Goal: Information Seeking & Learning: Learn about a topic

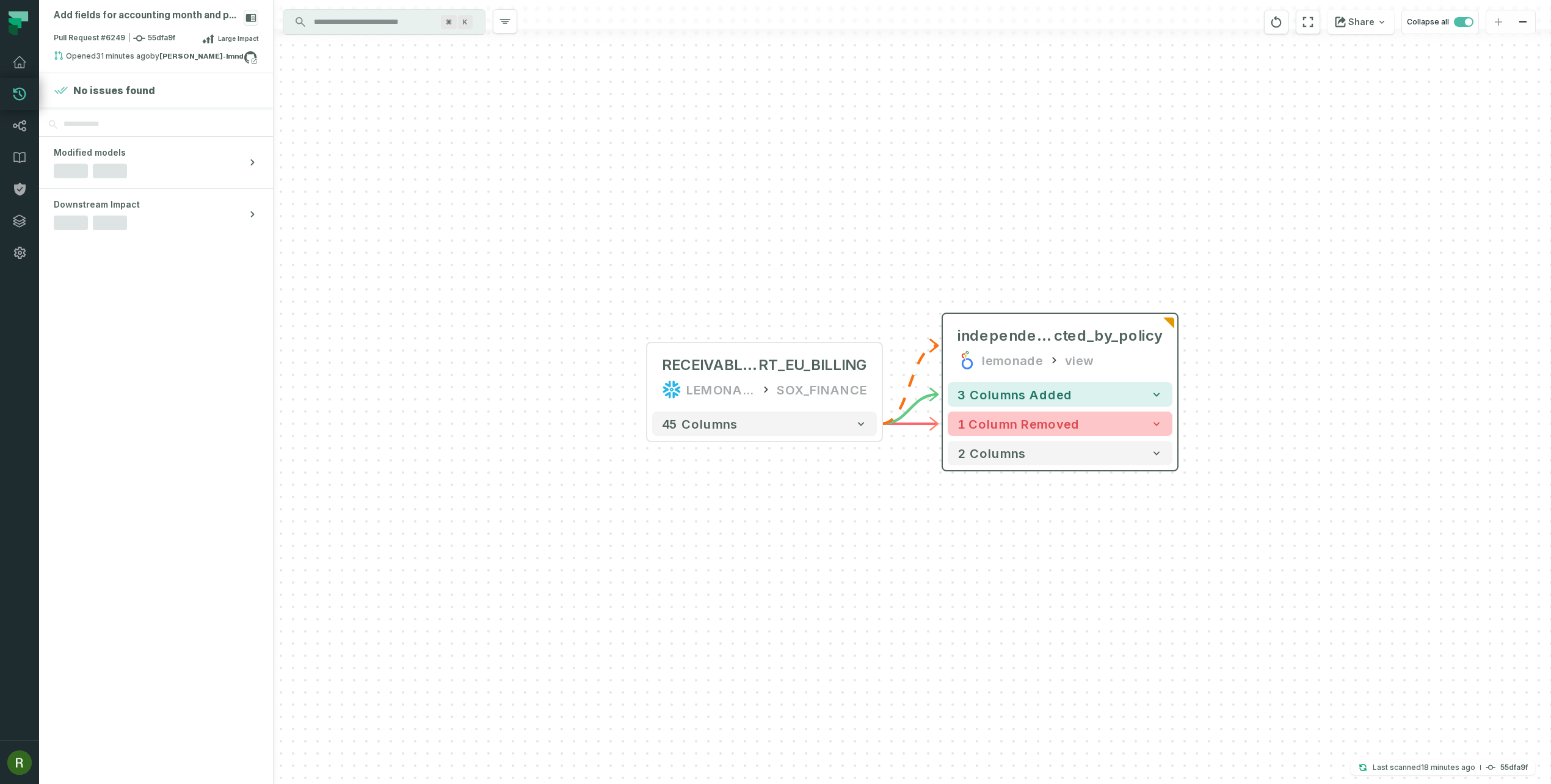
click at [1046, 430] on span "1 column removed" at bounding box center [1018, 424] width 122 height 15
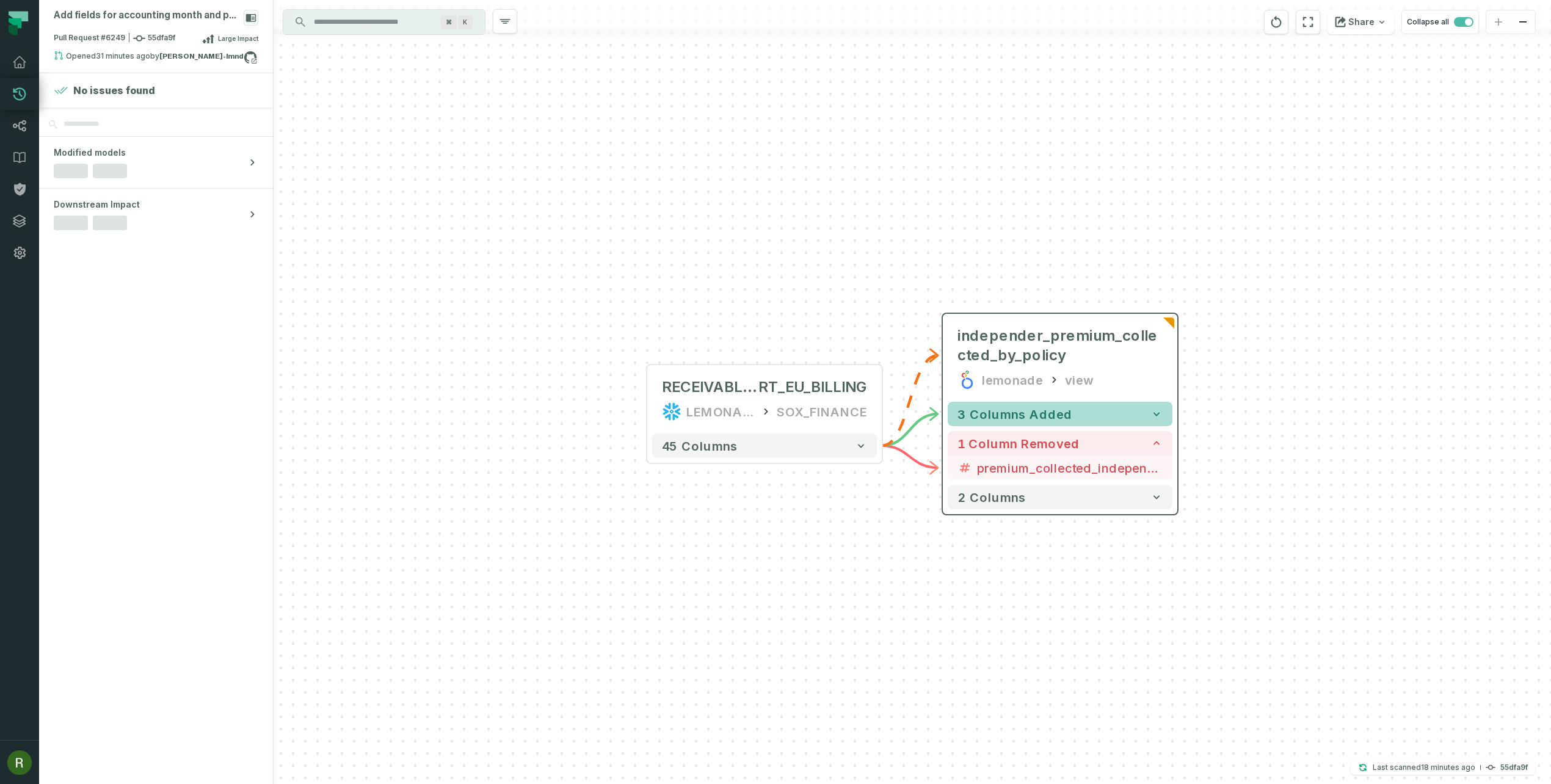
click at [1048, 419] on span "3 columns added" at bounding box center [1014, 414] width 115 height 15
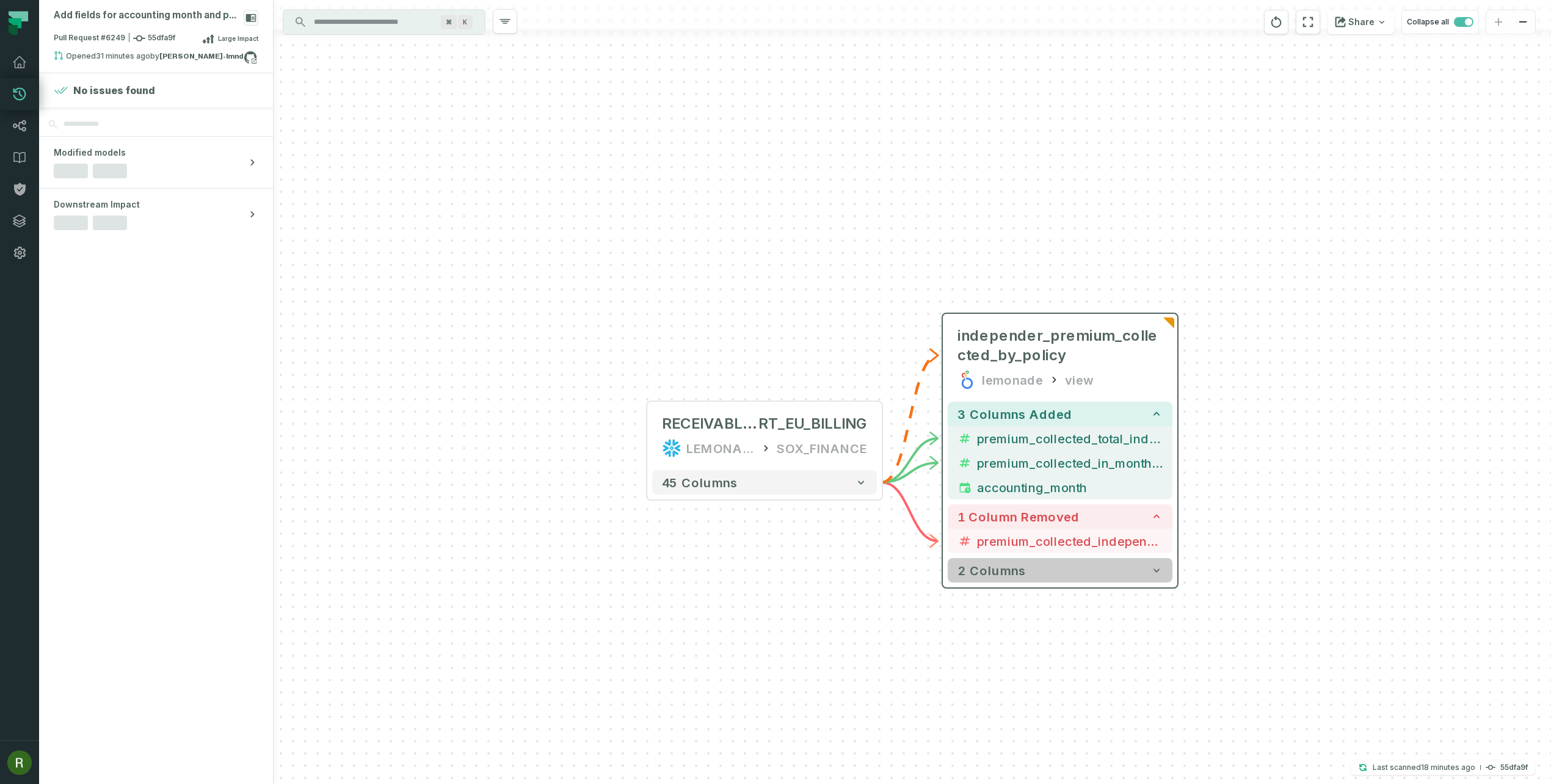
click at [1033, 576] on button "2 columns" at bounding box center [1060, 570] width 225 height 25
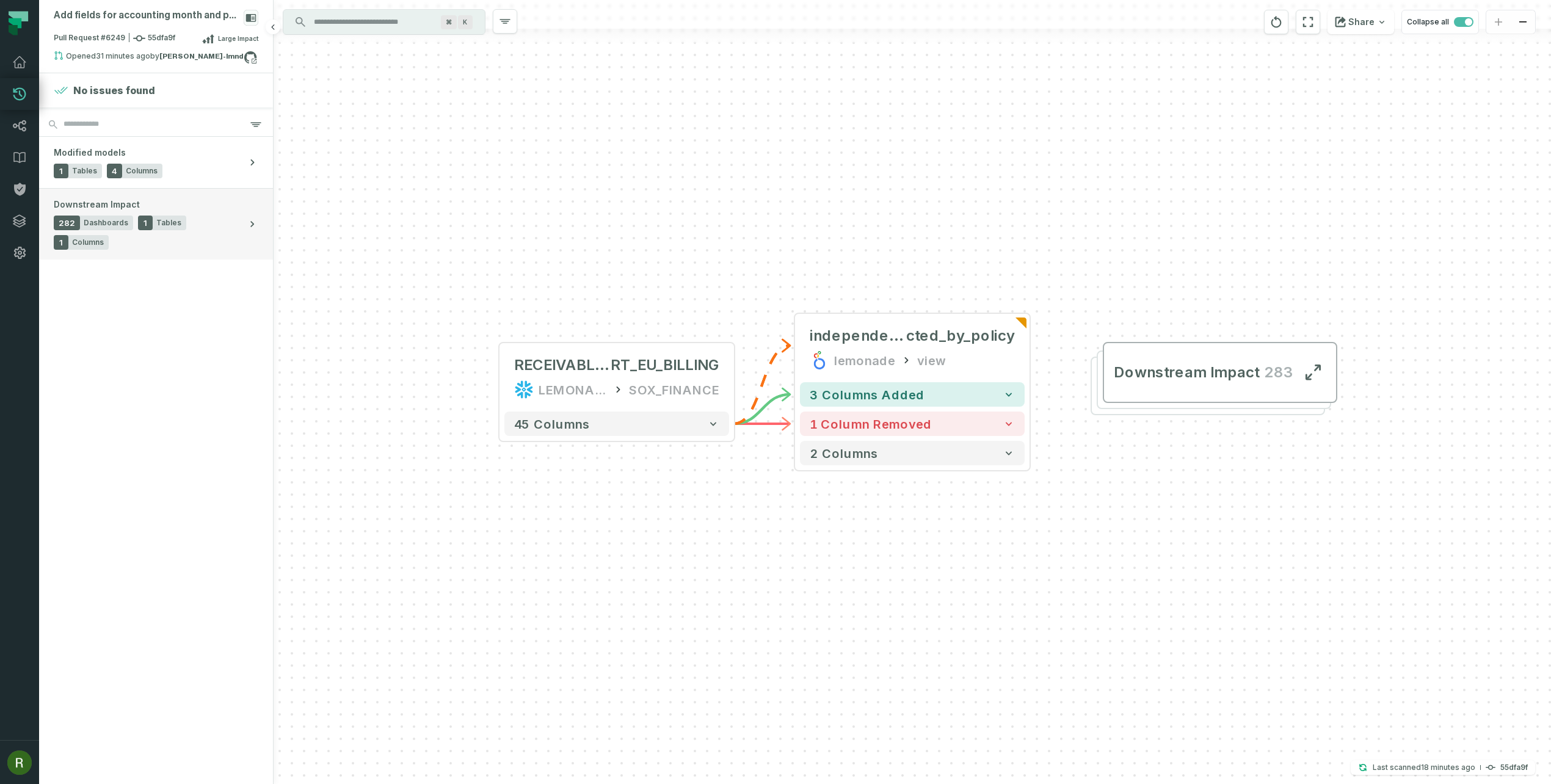
click at [253, 221] on icon "button" at bounding box center [252, 224] width 3 height 6
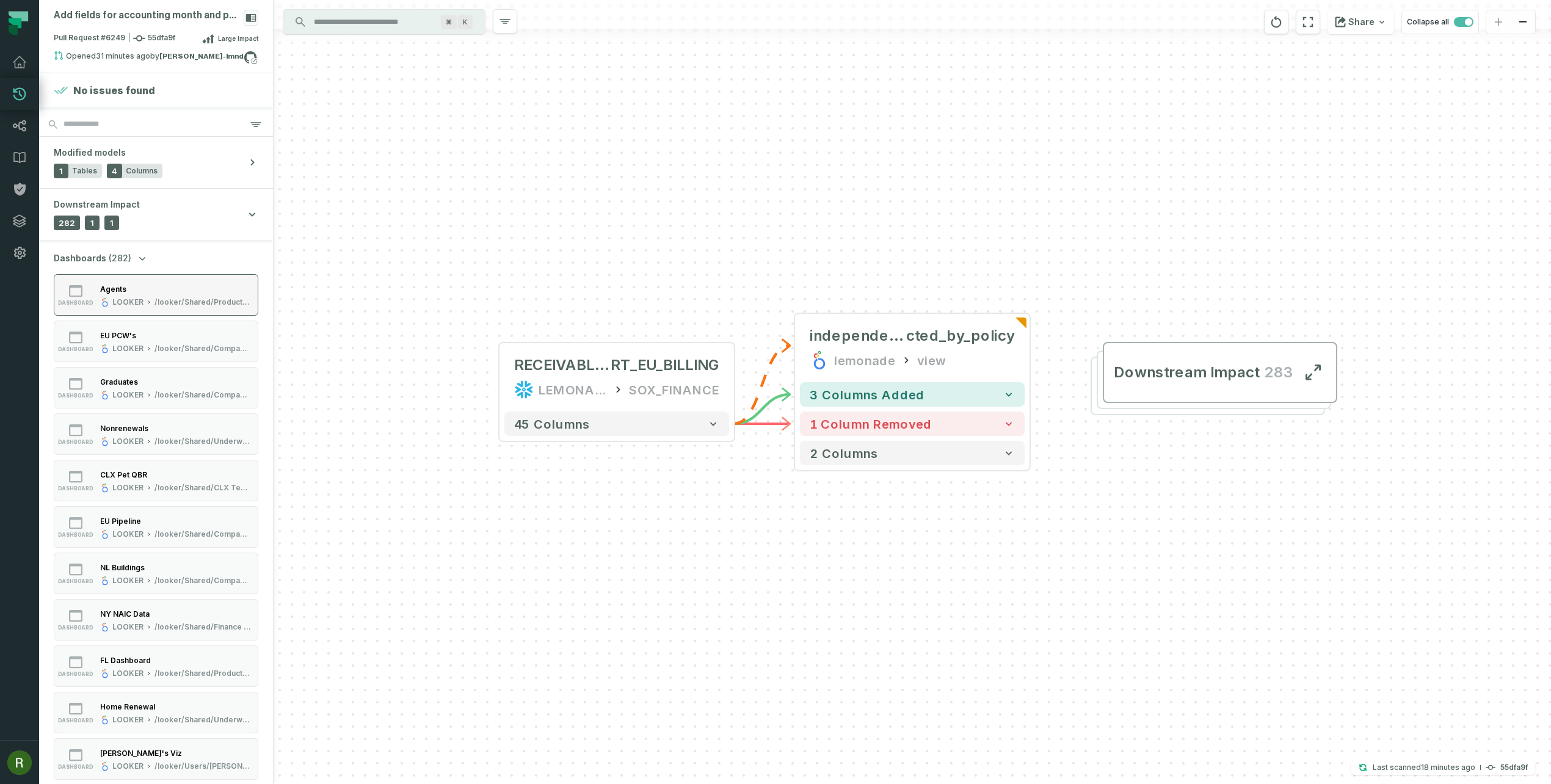
click at [178, 283] on div "Agents" at bounding box center [176, 289] width 151 height 12
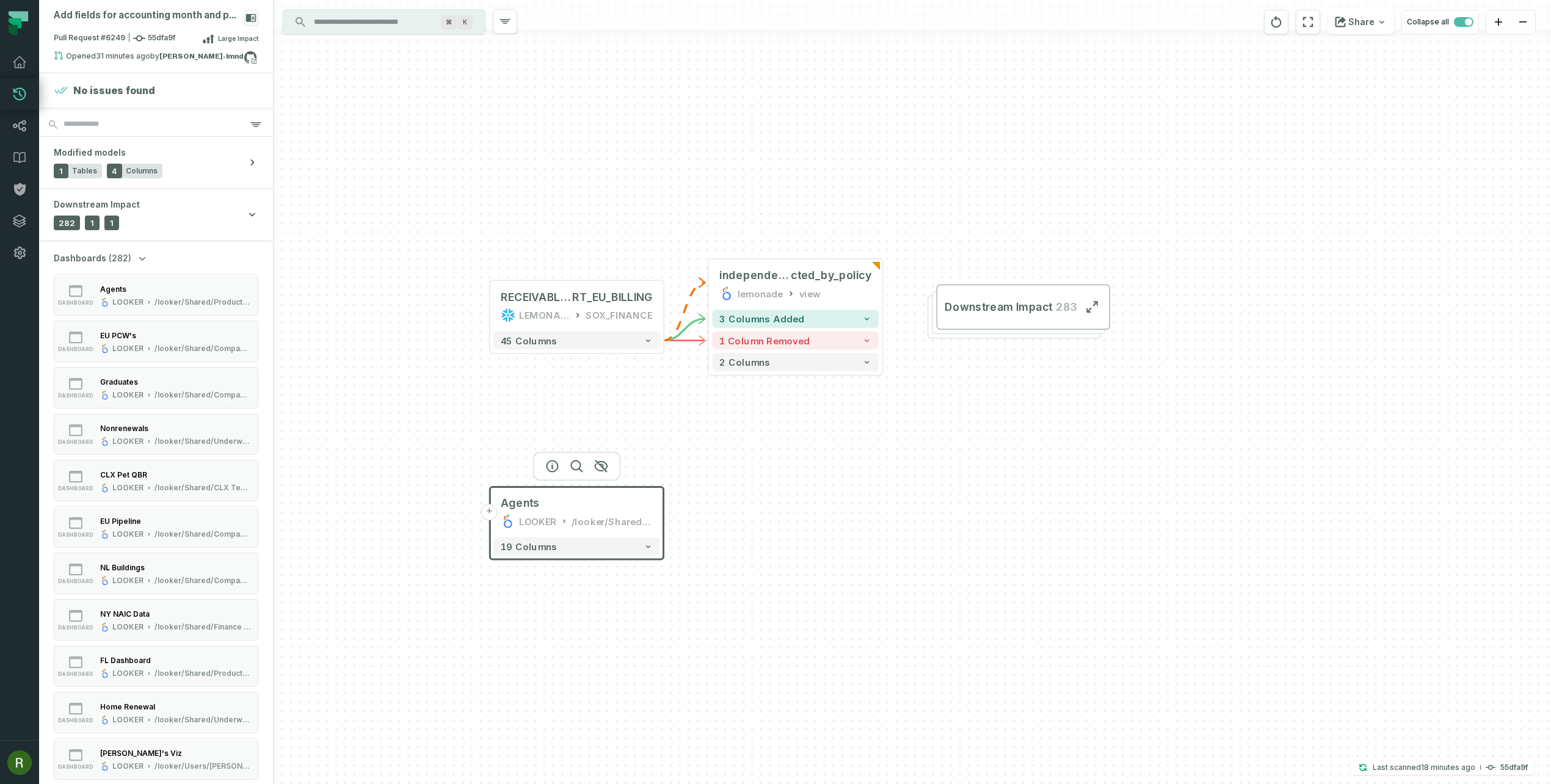
drag, startPoint x: 1128, startPoint y: 362, endPoint x: 759, endPoint y: 498, distance: 393.3
click at [759, 498] on div "+ independer_premium_colle cted_by_policy lemonade view + 3 columns added 1 col…" at bounding box center [912, 392] width 1277 height 784
click at [958, 311] on span "Downstream Impact" at bounding box center [997, 308] width 107 height 15
click at [1125, 508] on div "+ independer_premium_colle cted_by_policy lemonade view + 3 columns added 1 col…" at bounding box center [912, 392] width 1277 height 784
click at [838, 394] on div "+ independer_premium_colle cted_by_policy lemonade view + 3 columns added 1 col…" at bounding box center [912, 392] width 1277 height 784
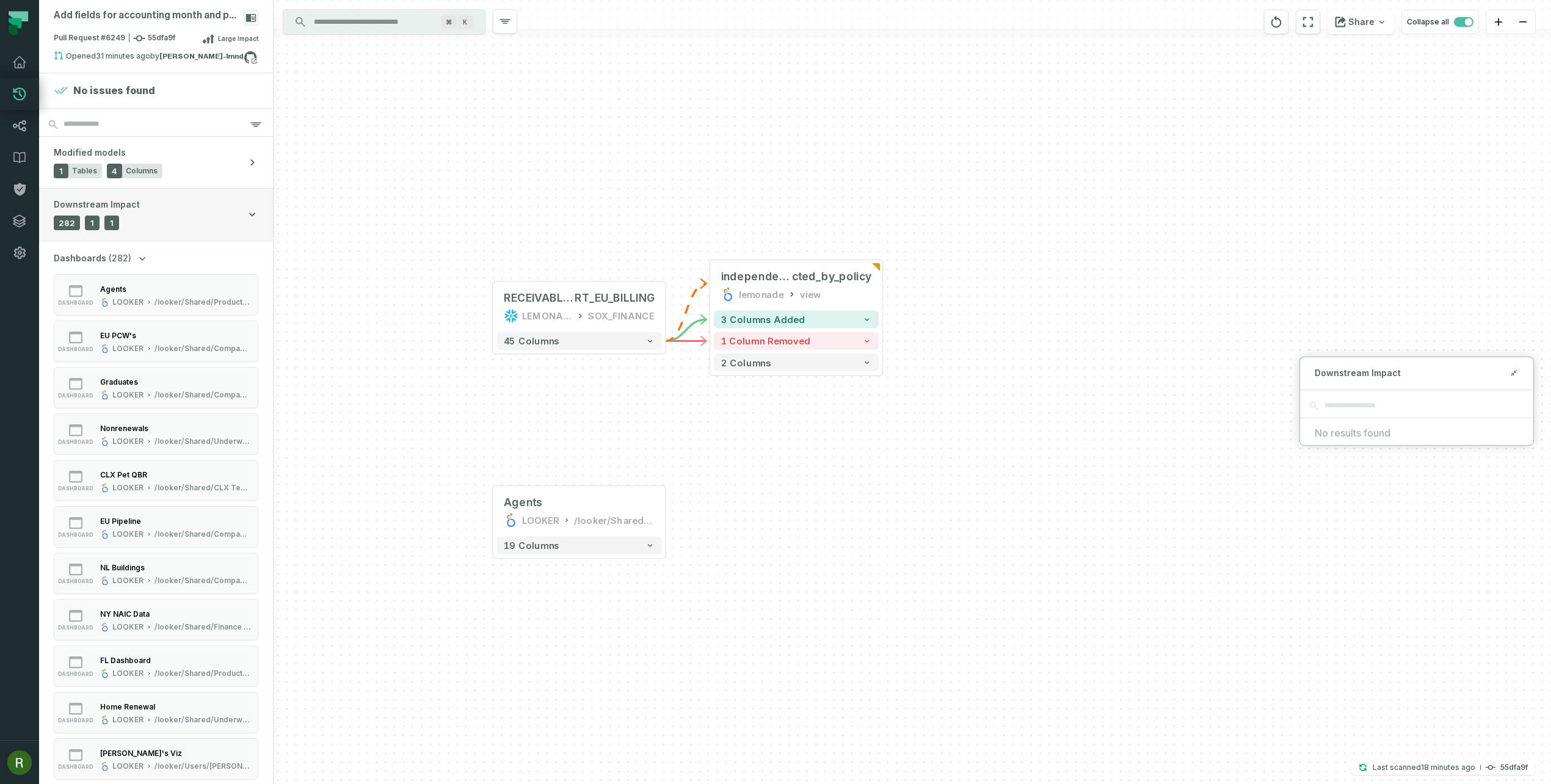
click at [248, 217] on icon "button" at bounding box center [252, 214] width 12 height 12
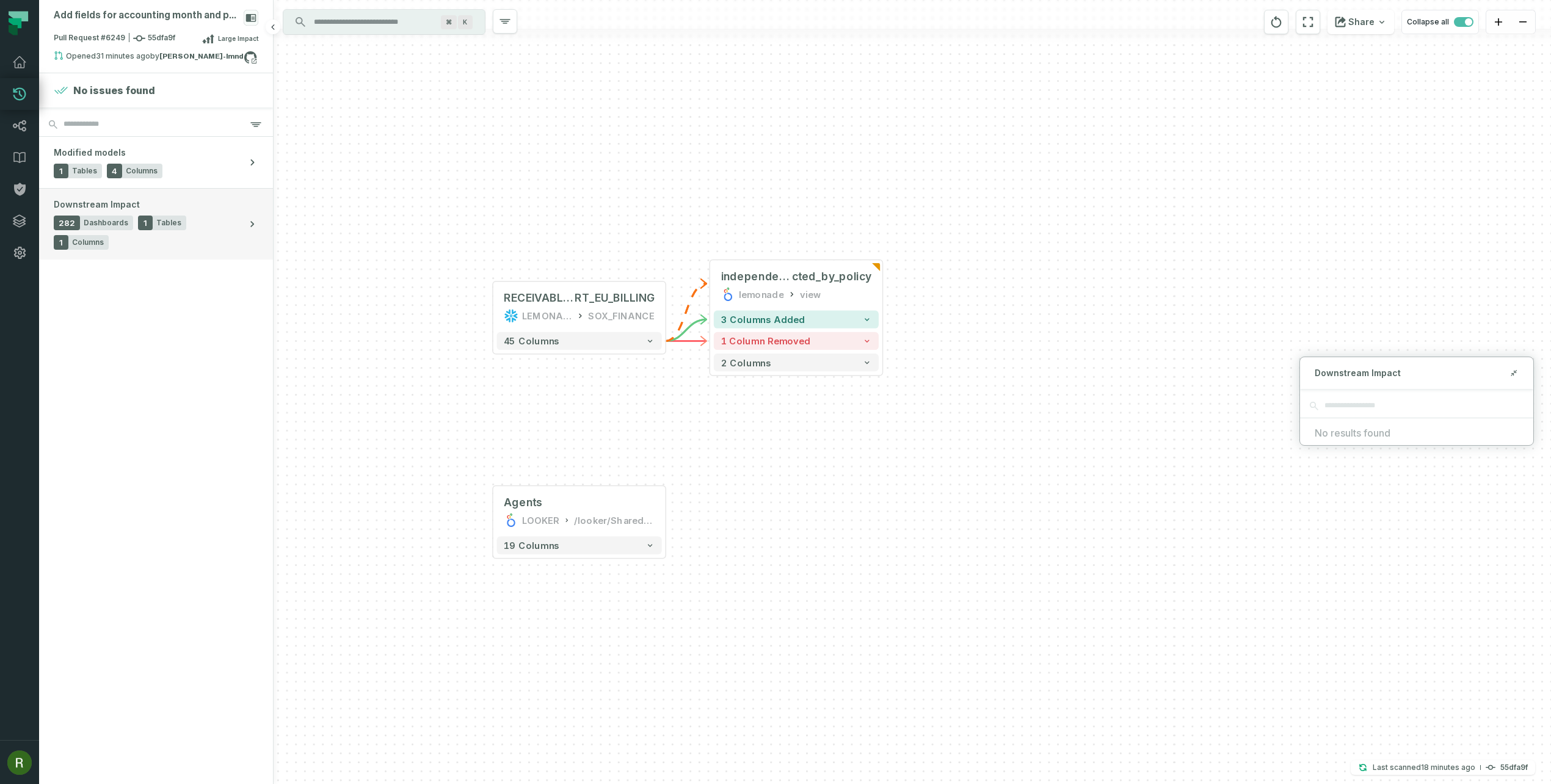
click at [258, 211] on button "Downstream Impact 282 Dashboards 1 Tables 1 Columns" at bounding box center [156, 224] width 234 height 71
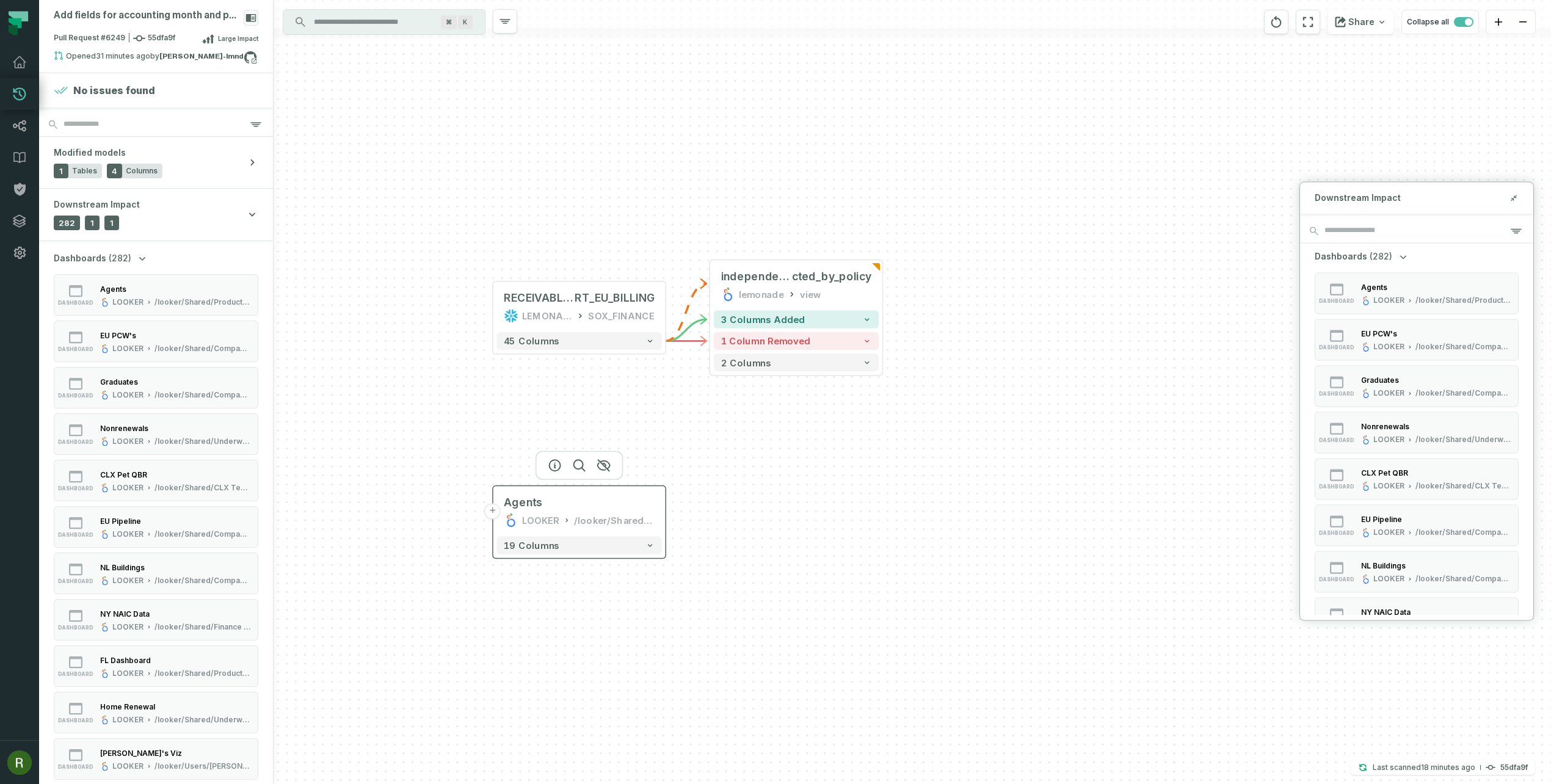
click at [591, 516] on div "/looker/Shared/Product & Engineering" at bounding box center [614, 519] width 81 height 14
click at [493, 514] on button "+" at bounding box center [493, 511] width 16 height 16
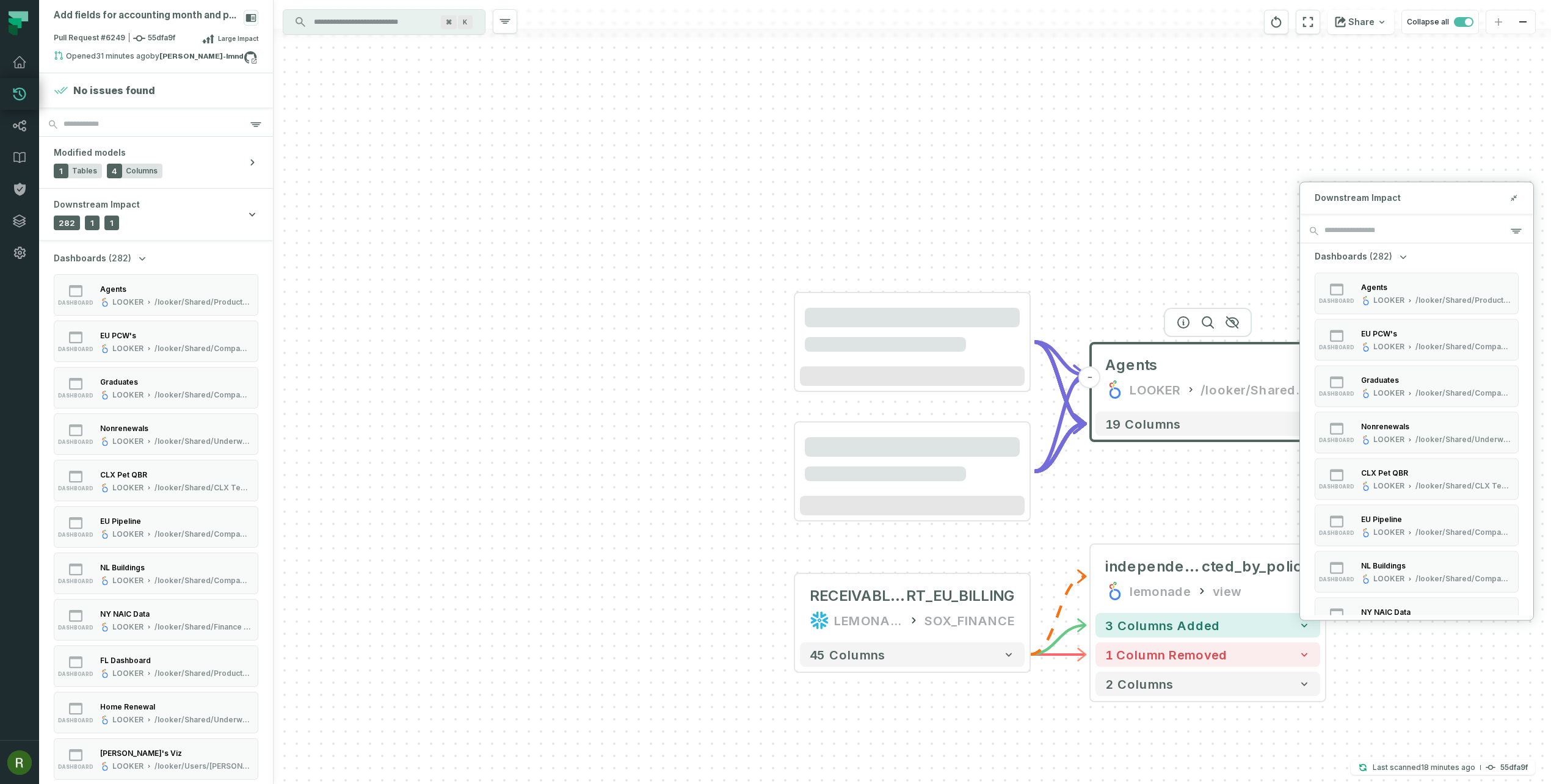
drag, startPoint x: 1152, startPoint y: 484, endPoint x: 964, endPoint y: 461, distance: 189.4
click at [920, 450] on div "+ independer_premium_colle cted_by_policy lemonade view + 3 columns added 1 col…" at bounding box center [912, 392] width 1277 height 784
